Goal: Task Accomplishment & Management: Use online tool/utility

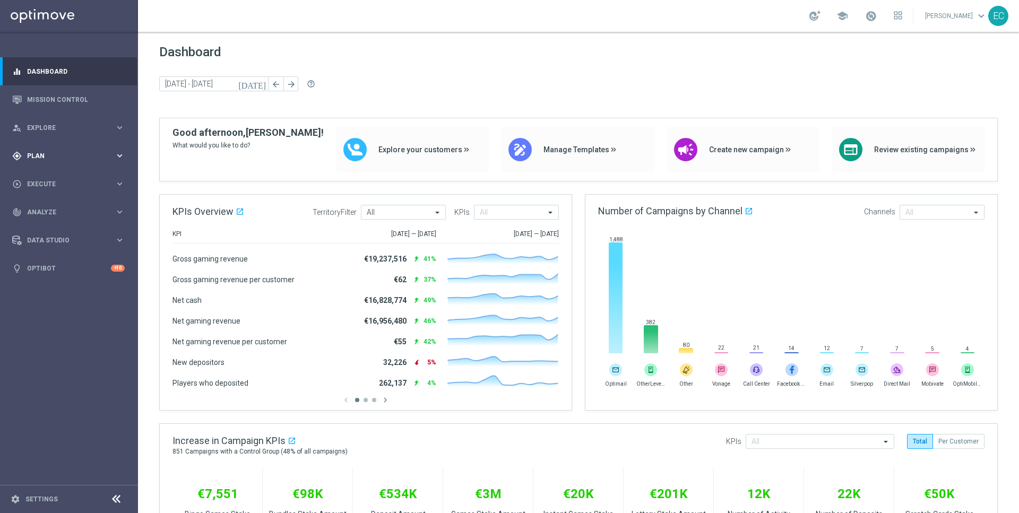
click at [60, 164] on div "gps_fixed Plan keyboard_arrow_right" at bounding box center [68, 156] width 137 height 28
click at [67, 205] on button "Templates keyboard_arrow_right" at bounding box center [77, 209] width 98 height 8
click at [58, 225] on link "Optimail" at bounding box center [71, 225] width 77 height 8
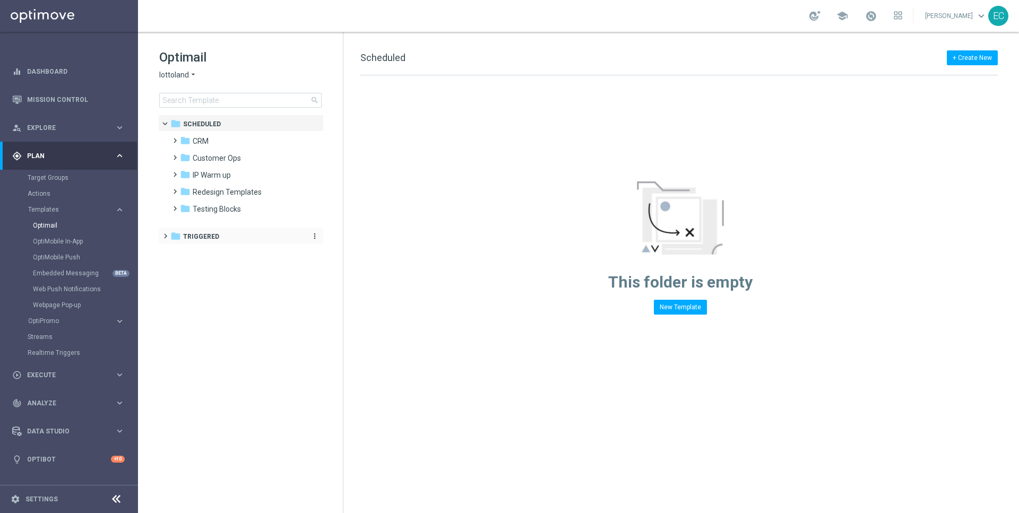
click at [214, 237] on span "Triggered" at bounding box center [201, 237] width 36 height 10
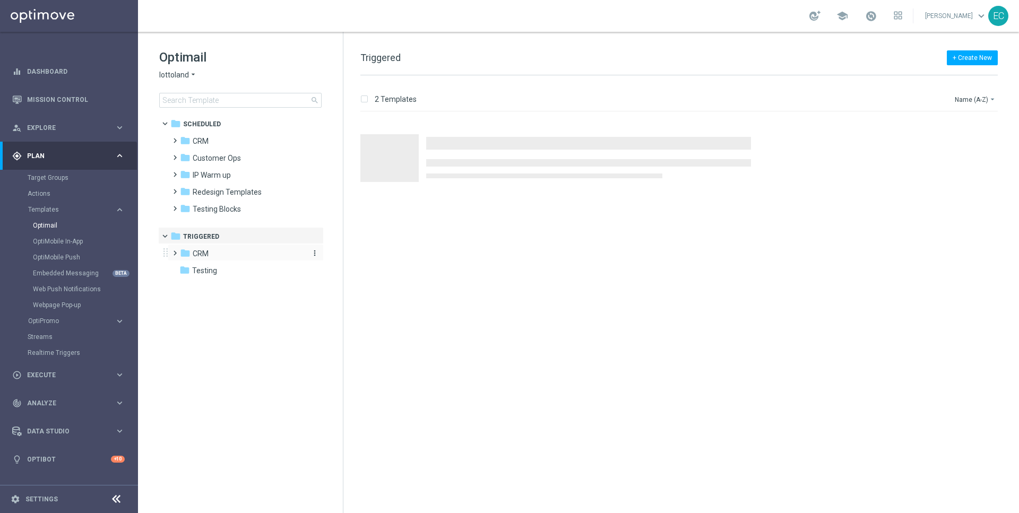
click at [221, 255] on div "folder CRM" at bounding box center [241, 254] width 122 height 12
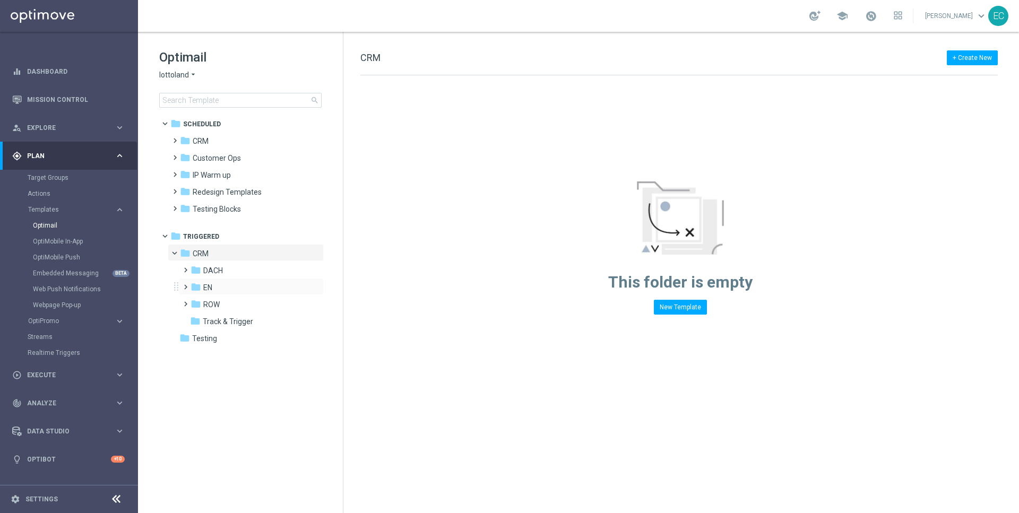
click at [229, 280] on div "folder EN more_vert" at bounding box center [250, 286] width 145 height 17
click at [186, 284] on span at bounding box center [183, 282] width 5 height 4
click at [259, 321] on span "EN_nrt_abandondcart" at bounding box center [250, 322] width 74 height 10
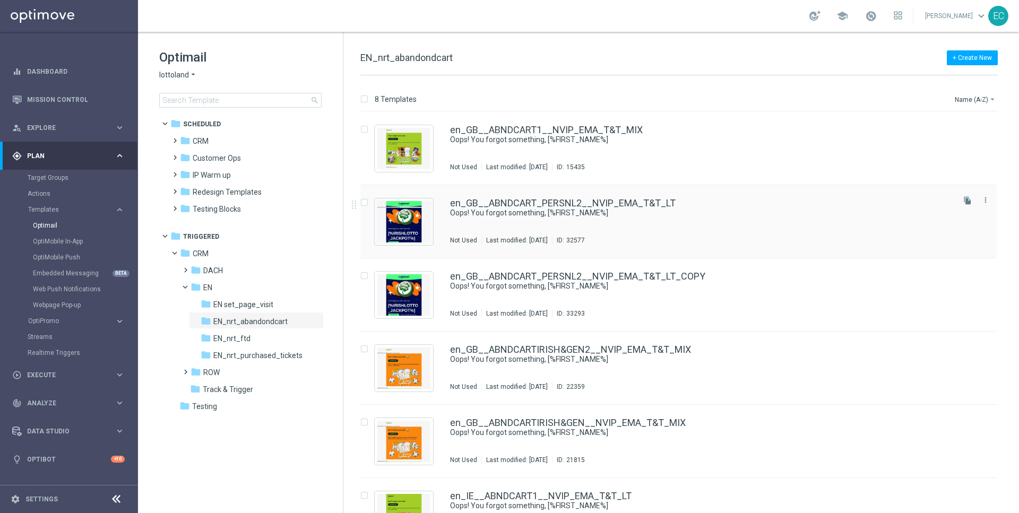
click at [672, 203] on div "en_GB__ABNDCART_PERSNL2__NVIP_EMA_T&T_LT" at bounding box center [701, 203] width 502 height 10
